Goal: Check status

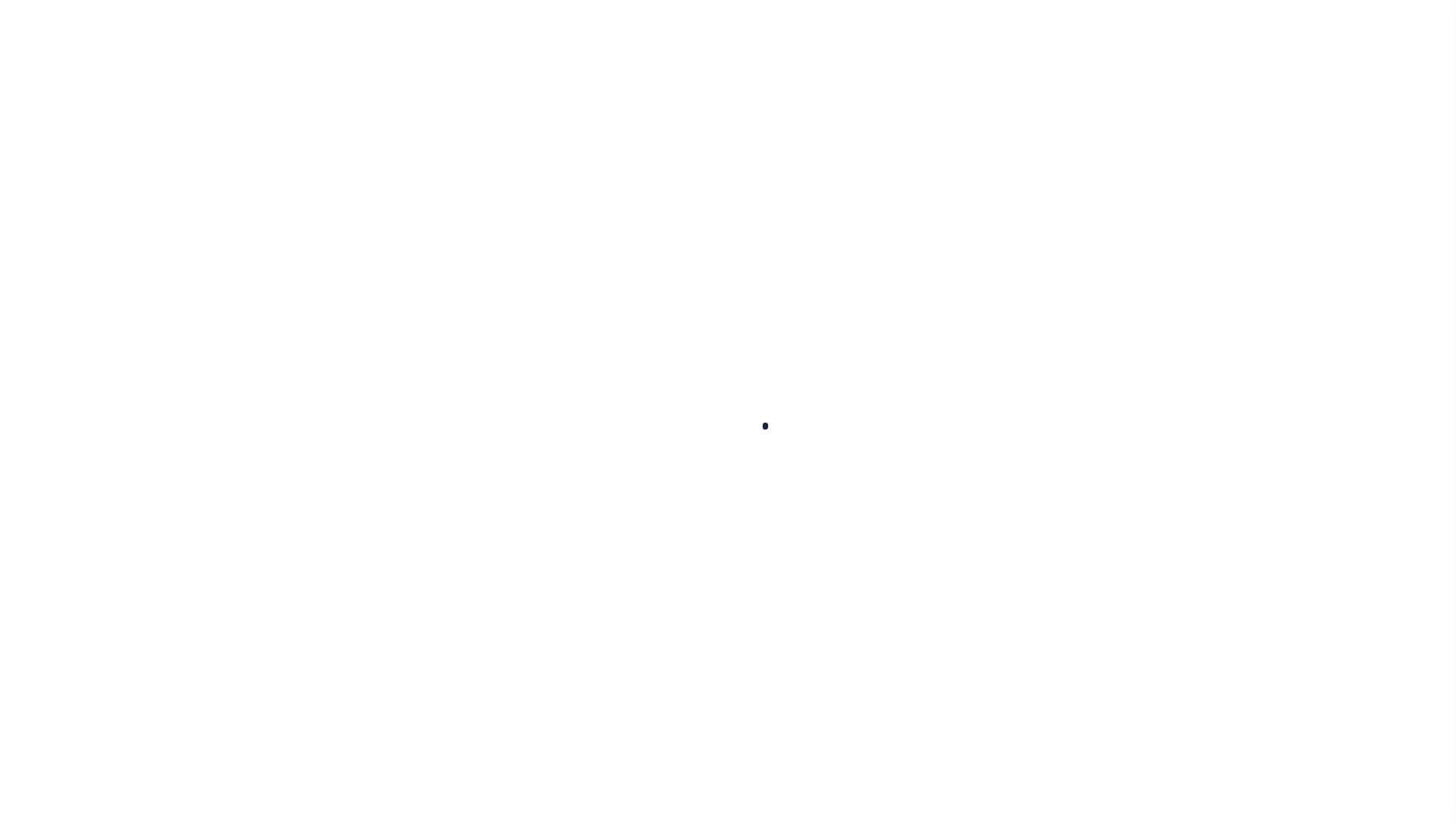
select select "100"
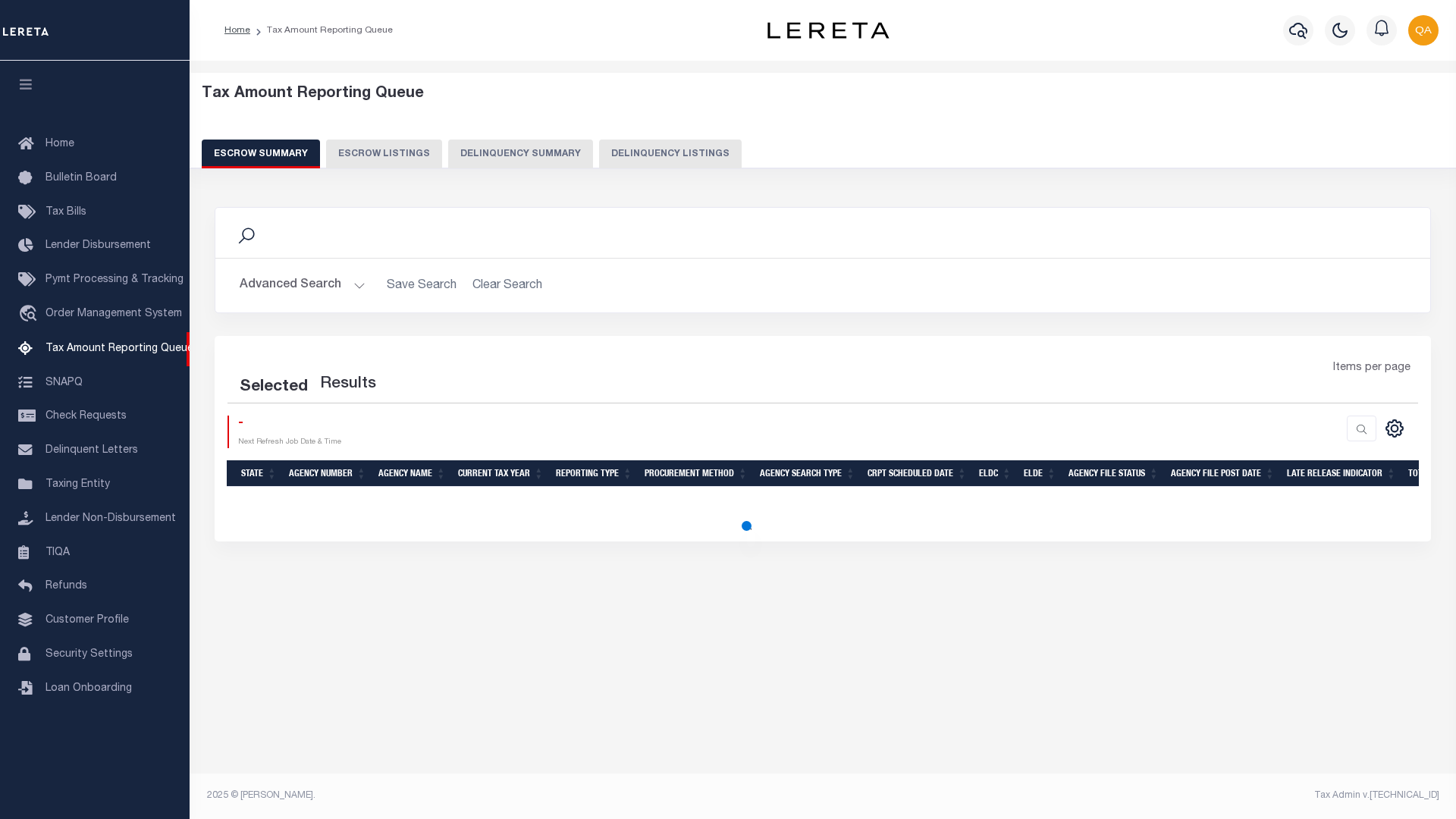
select select "100"
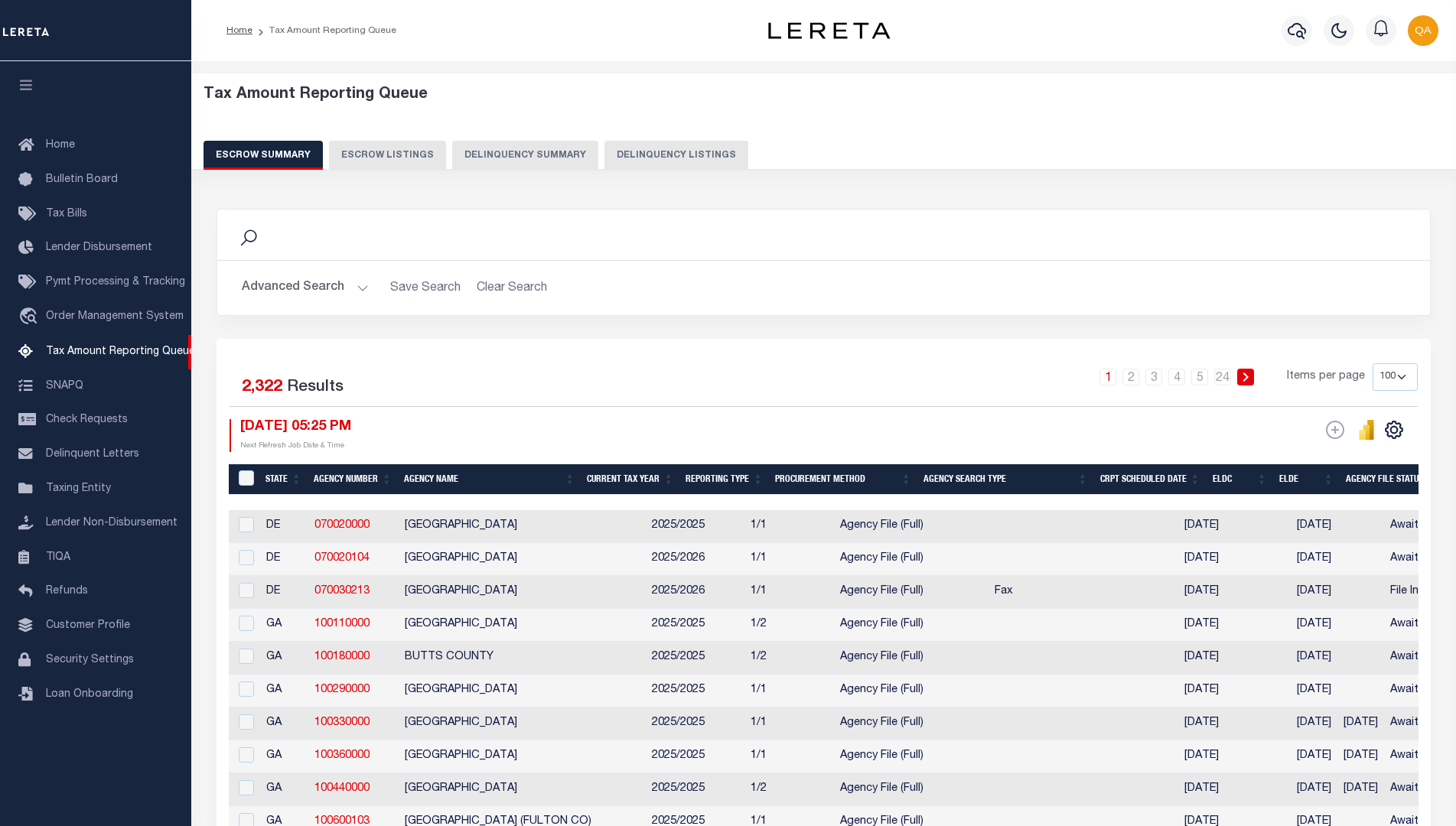
click at [513, 155] on button "Delinquency Summary" at bounding box center [525, 155] width 147 height 29
select select
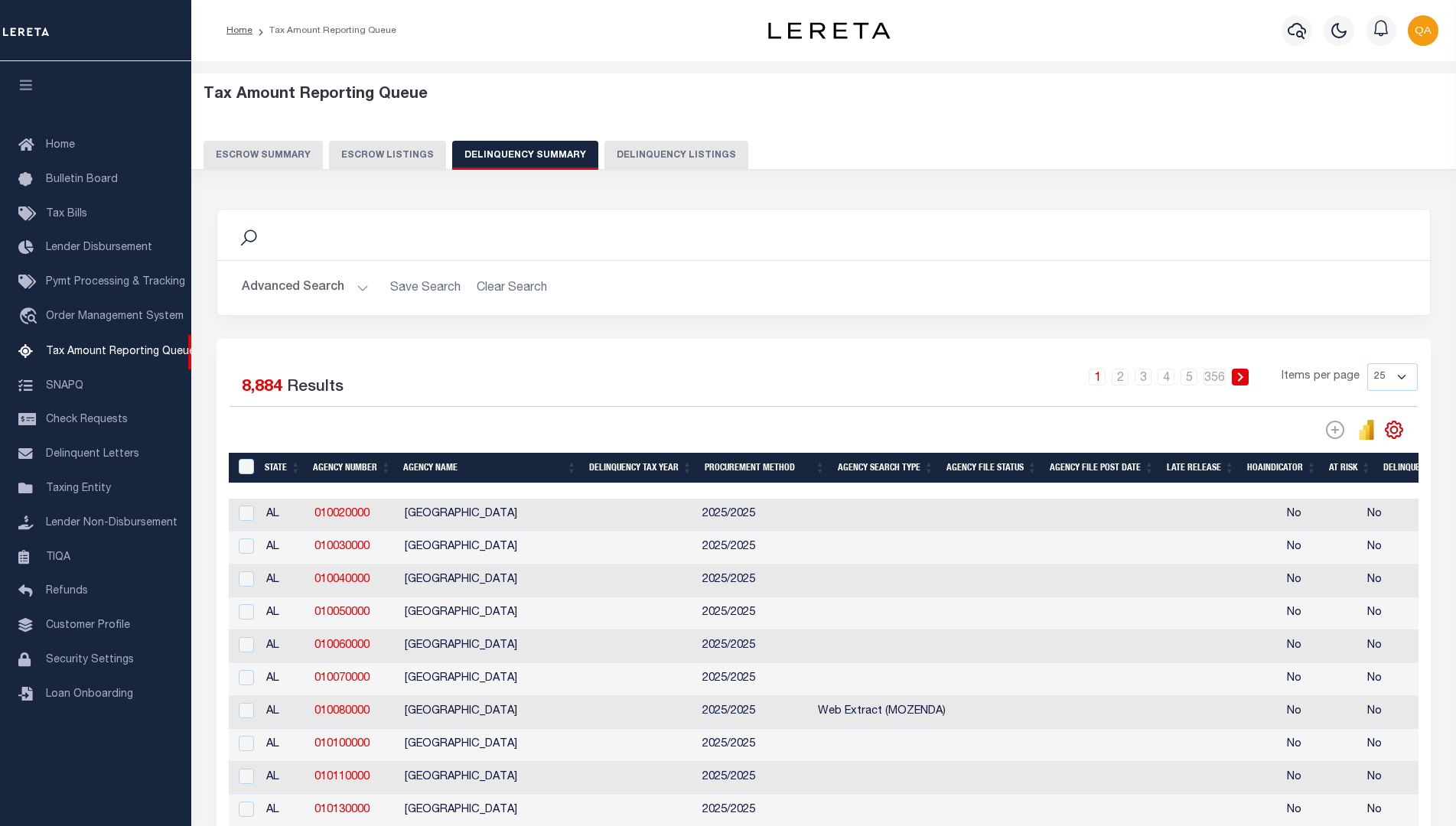
click at [303, 288] on button "Advanced Search" at bounding box center [305, 288] width 127 height 30
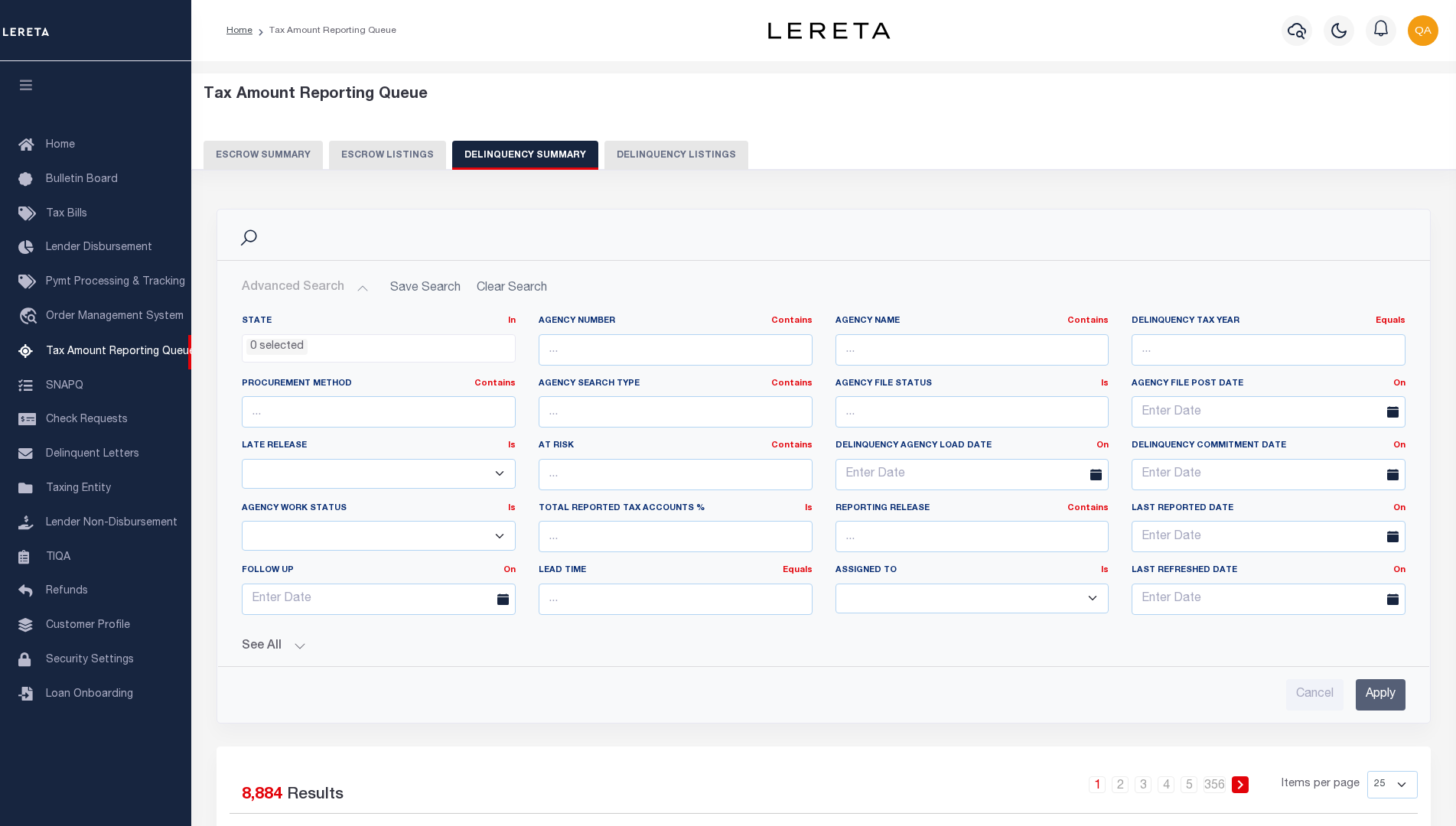
click at [824, 646] on button "See All" at bounding box center [824, 646] width 1164 height 15
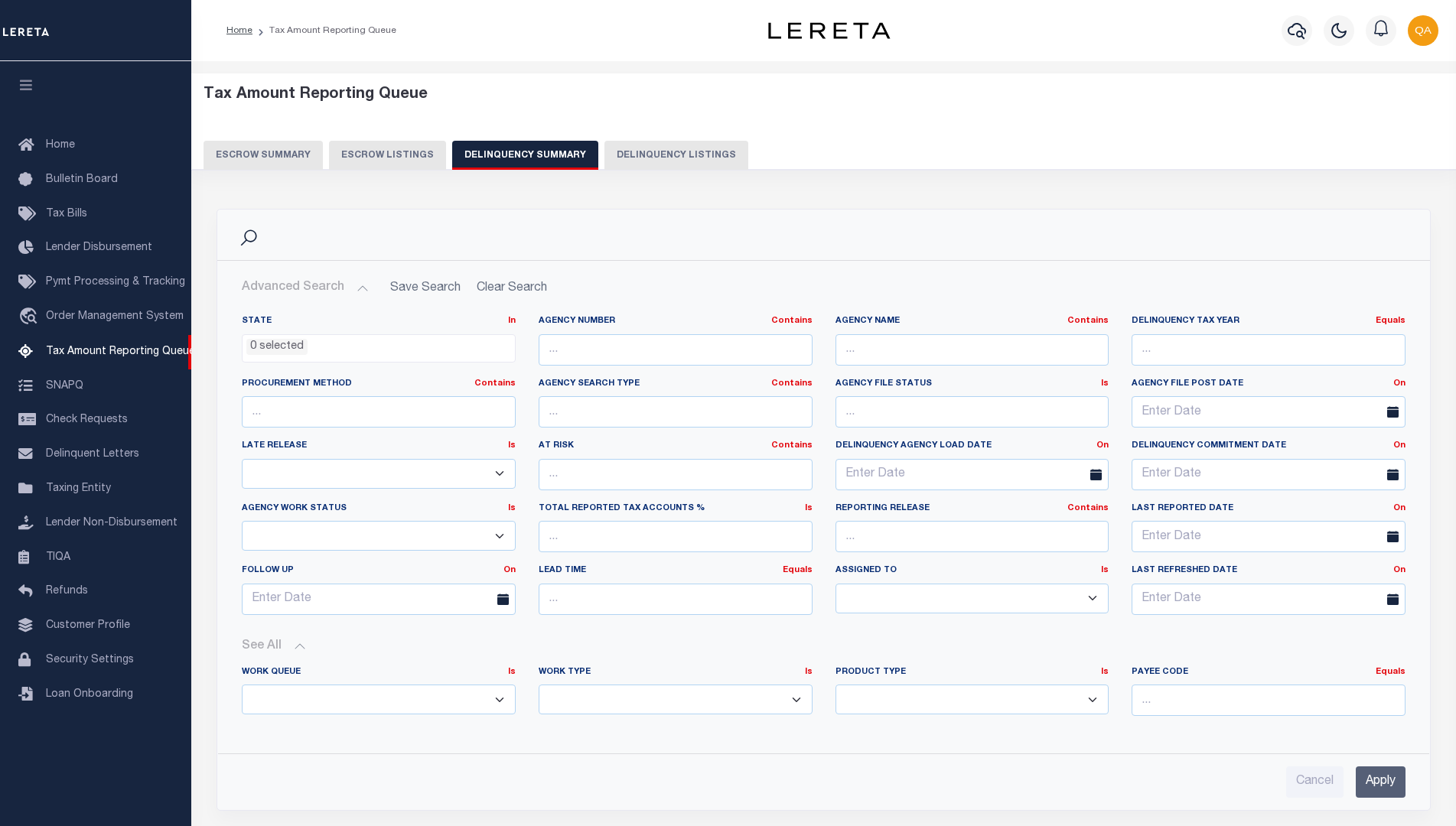
select select "AnnualDelinquency"
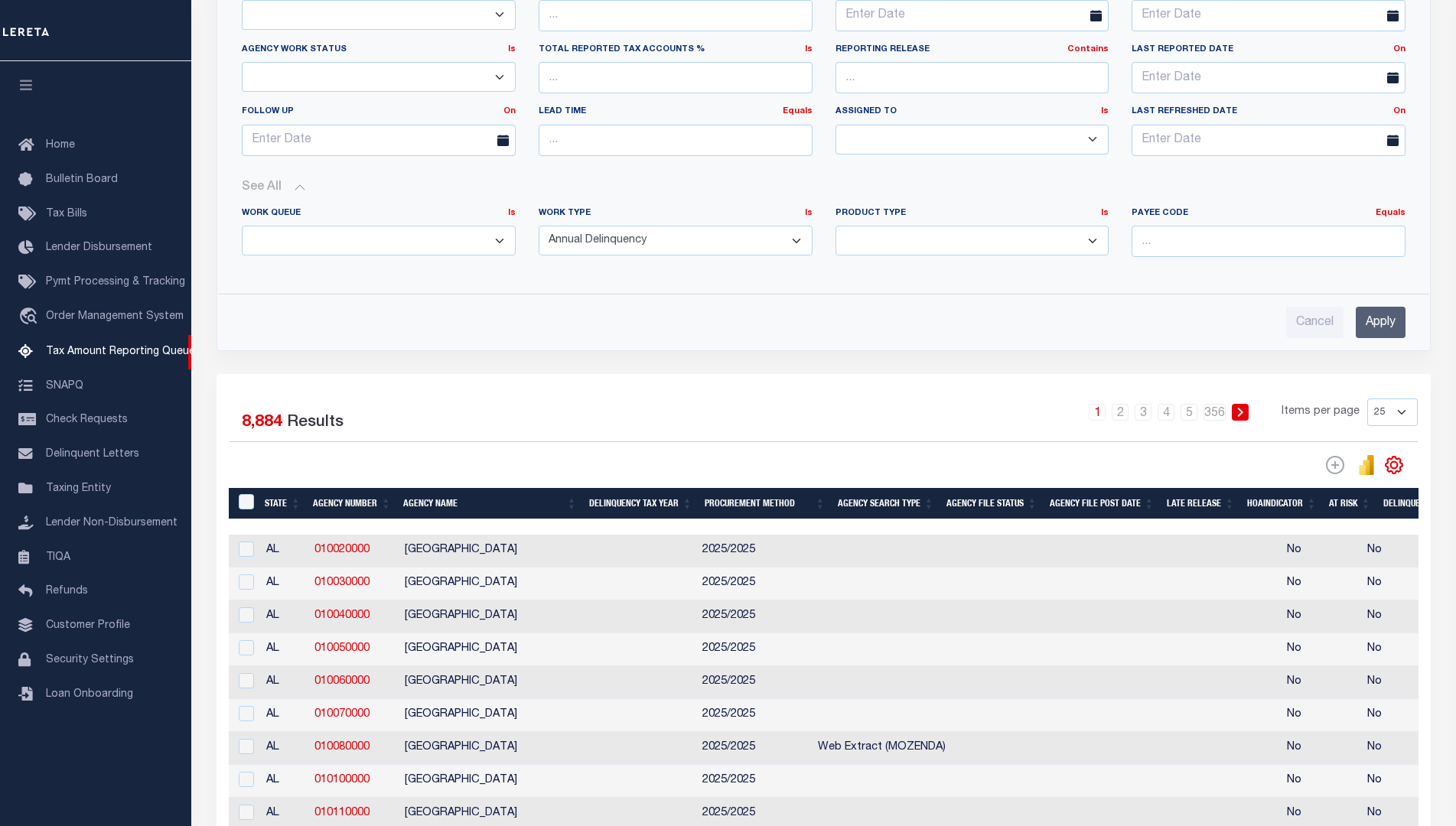
scroll to position [536, 0]
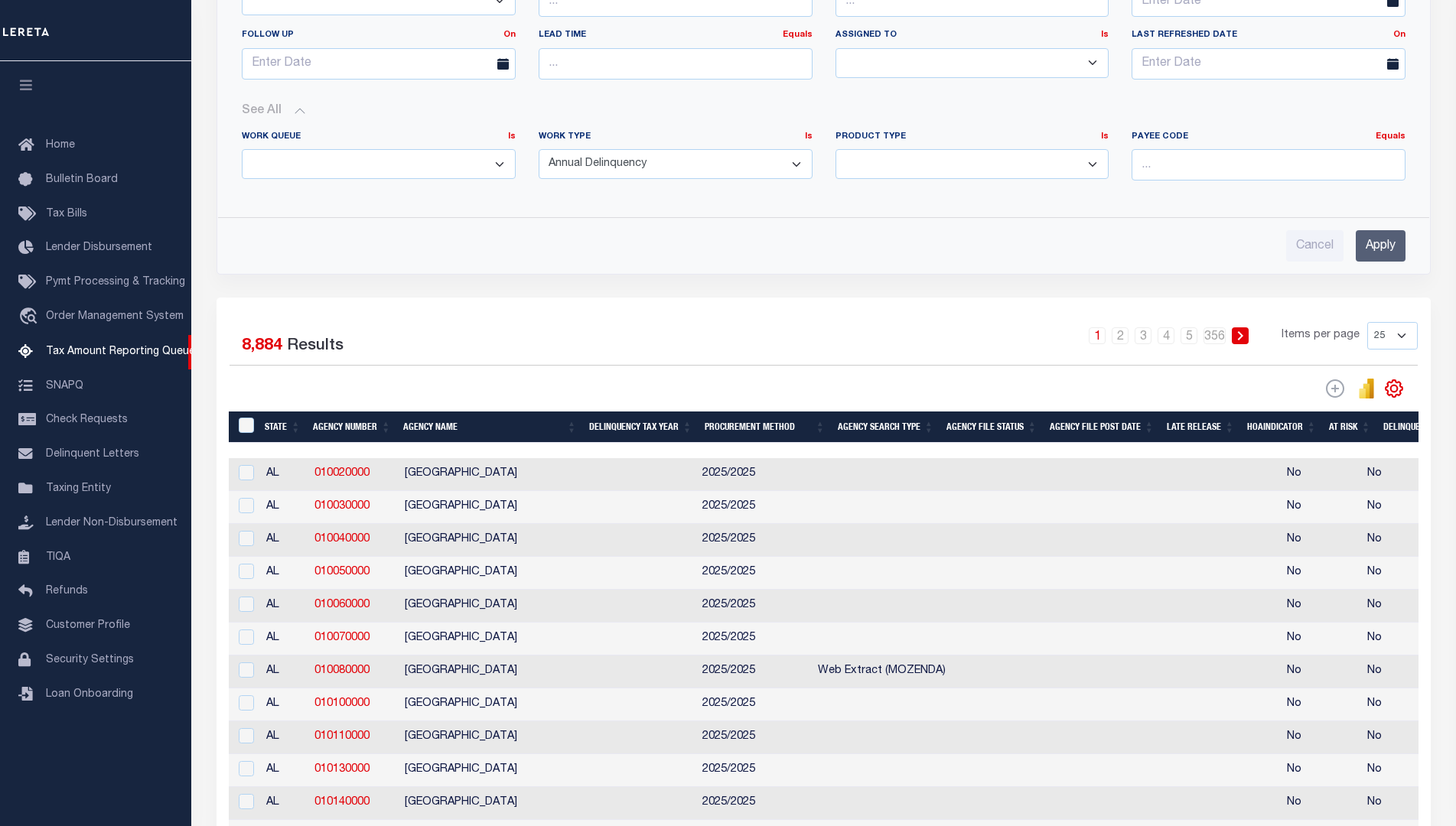
click at [1398, 330] on select "25 100 200 500 1000" at bounding box center [1393, 336] width 51 height 27
